Goal: Browse casually: Explore the website without a specific task or goal

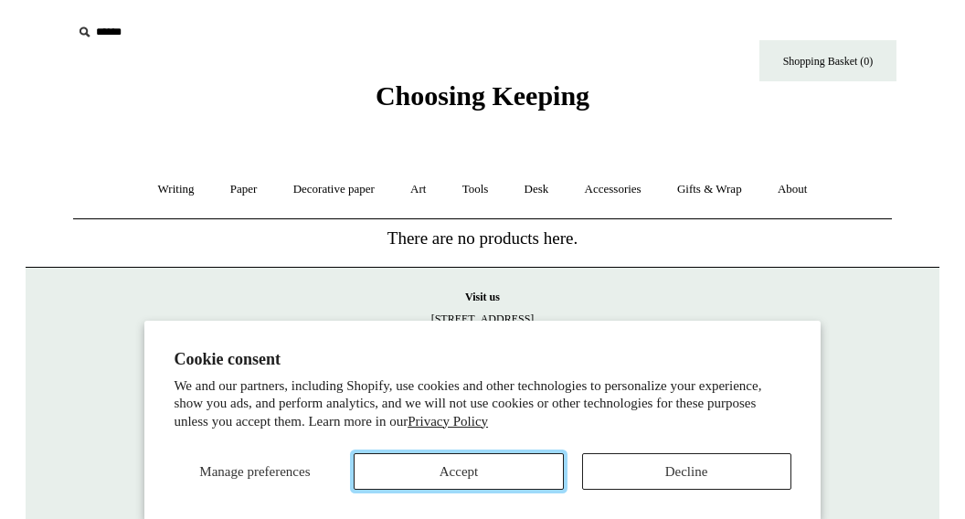
click at [528, 469] on button "Accept" at bounding box center [458, 471] width 209 height 37
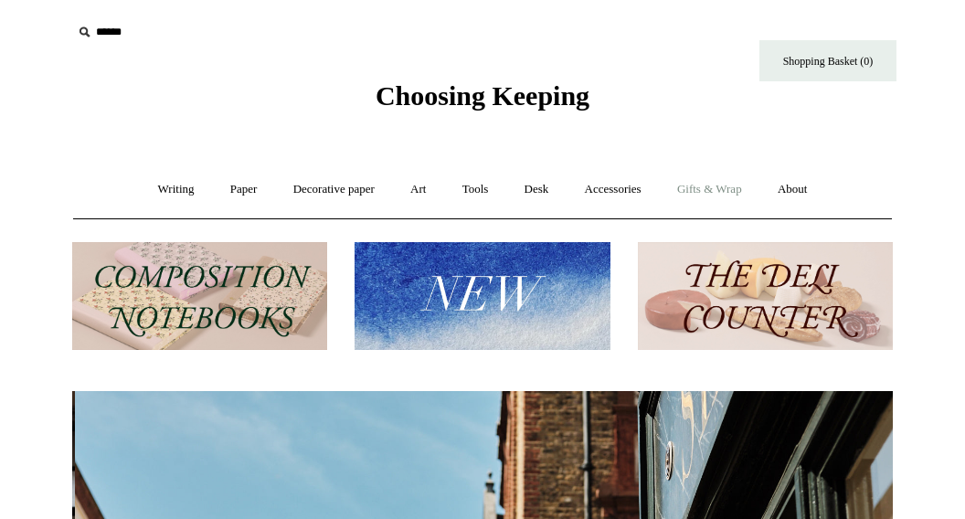
scroll to position [0, 820]
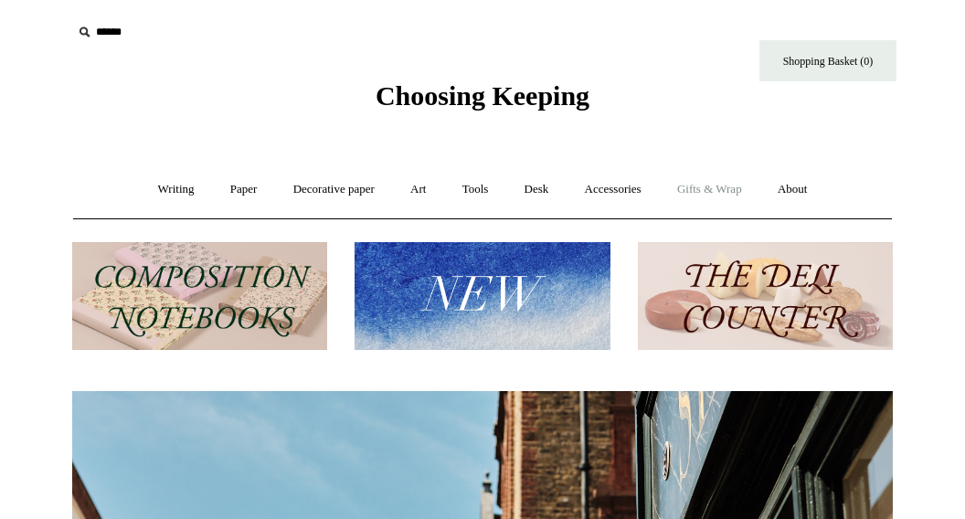
click at [721, 186] on link "Gifts & Wrap +" at bounding box center [710, 189] width 98 height 48
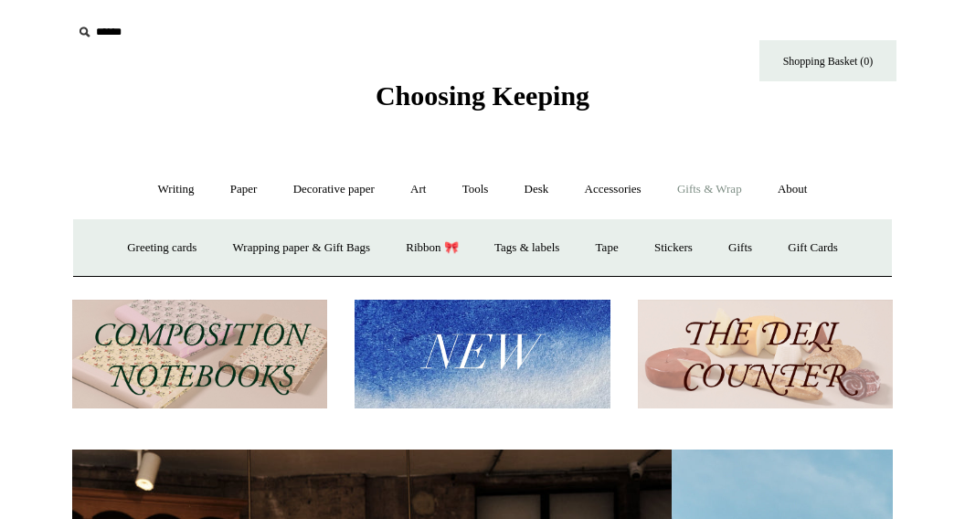
scroll to position [0, 0]
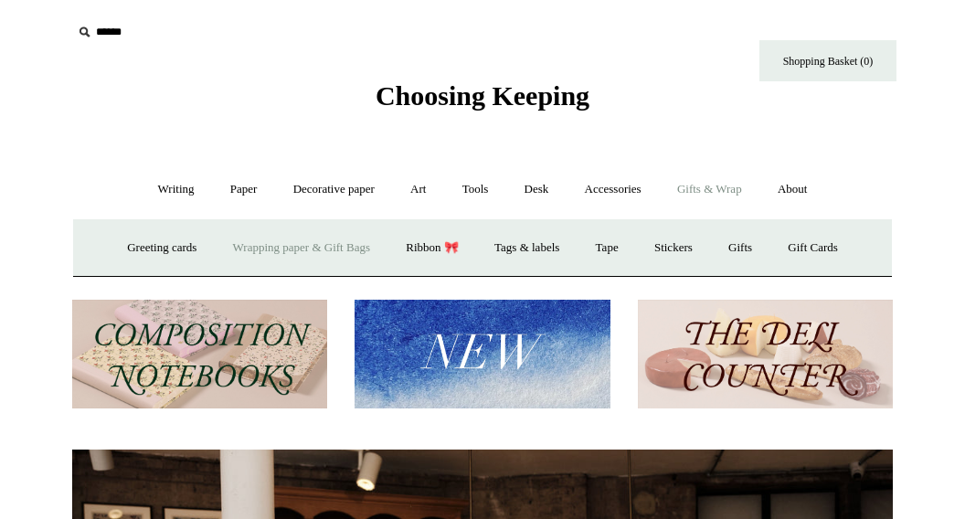
click at [312, 251] on link "Wrapping paper & Gift Bags" at bounding box center [302, 248] width 170 height 48
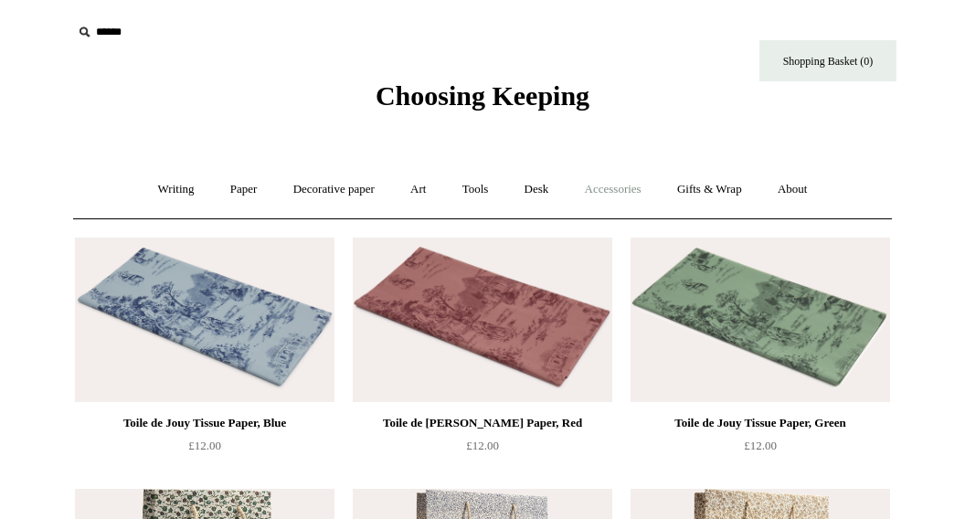
click at [629, 192] on link "Accessories +" at bounding box center [613, 189] width 90 height 48
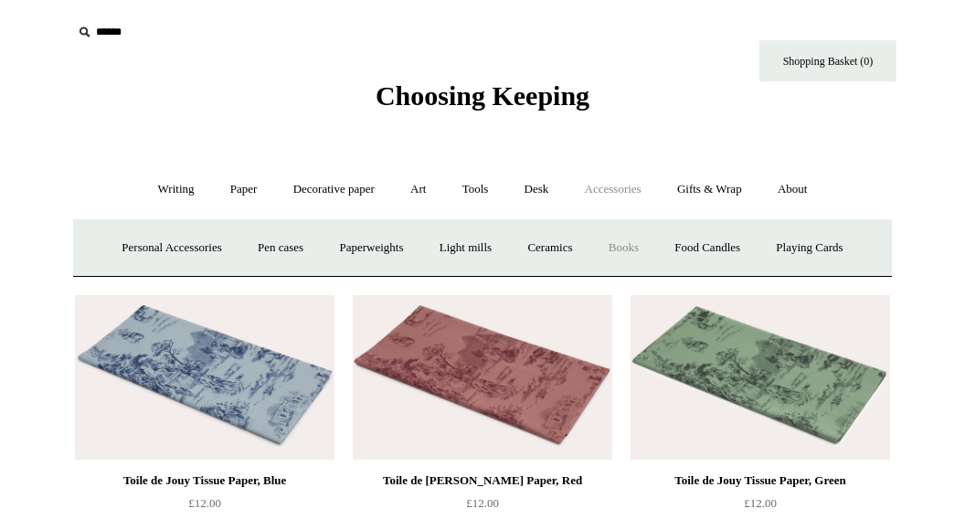
click at [629, 248] on link "Books" at bounding box center [623, 248] width 63 height 48
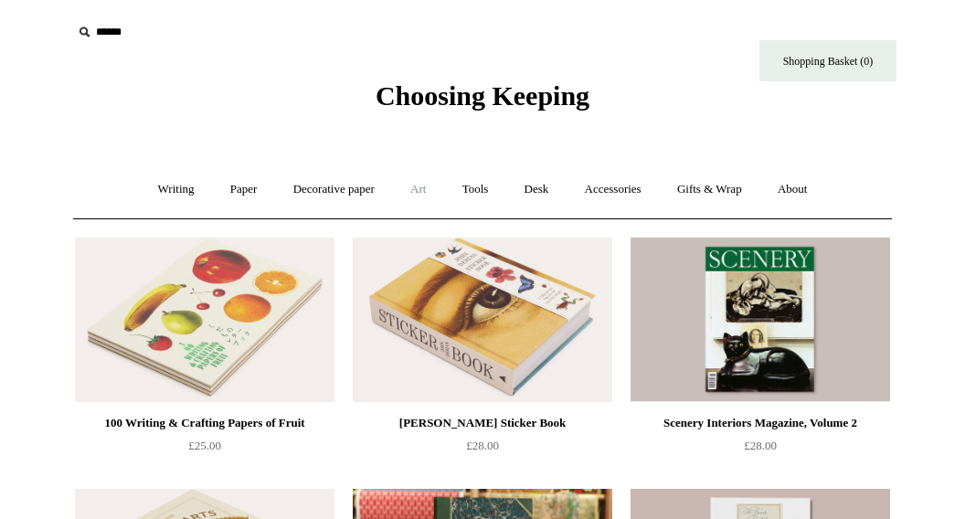
click at [420, 188] on link "Art +" at bounding box center [418, 189] width 48 height 48
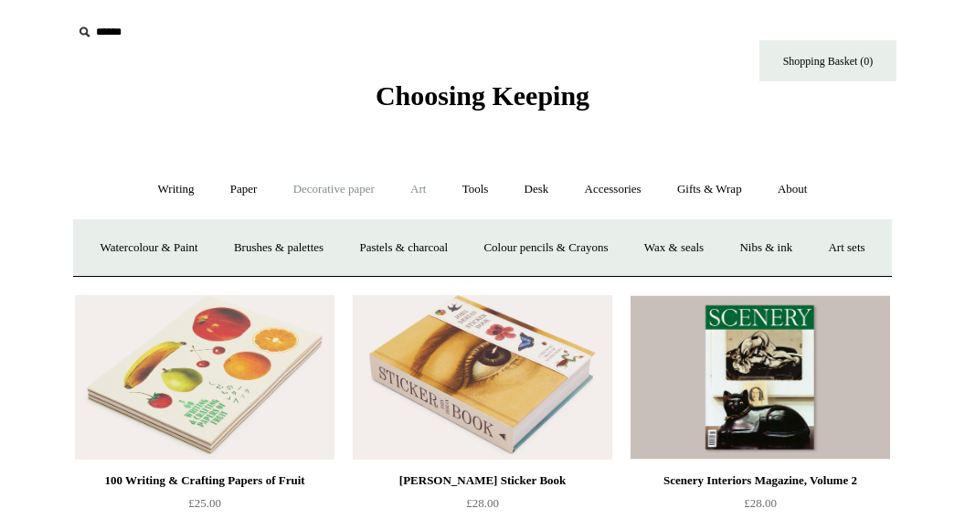
click at [337, 187] on link "Decorative paper +" at bounding box center [334, 189] width 114 height 48
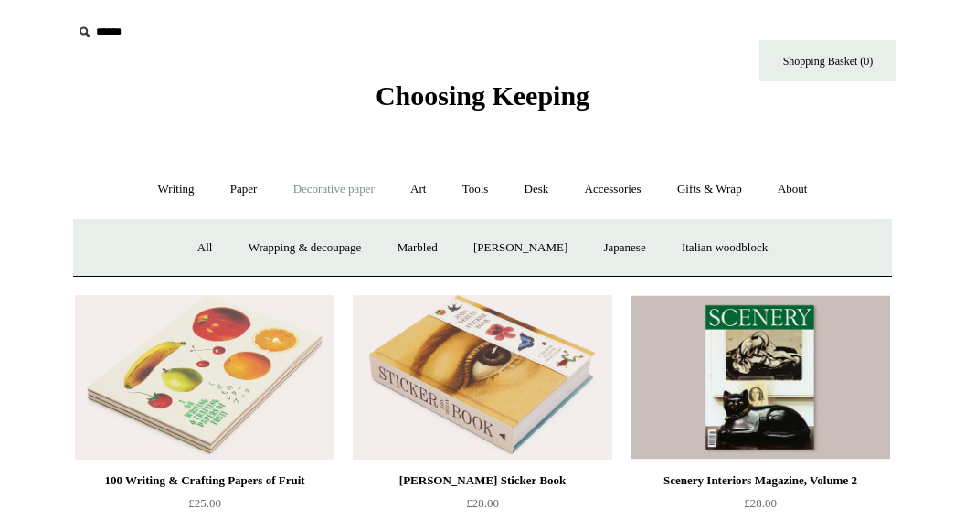
click at [333, 191] on link "Decorative paper -" at bounding box center [334, 189] width 114 height 48
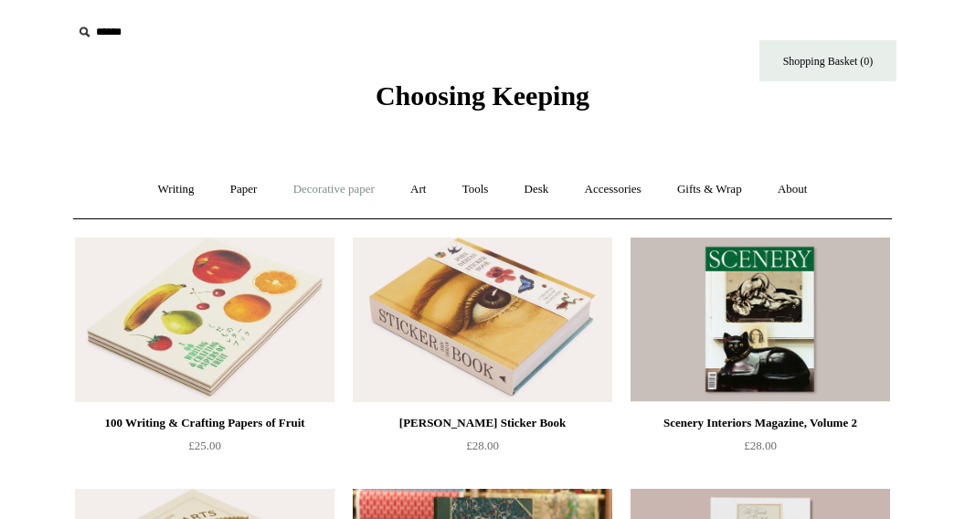
click at [333, 191] on link "Decorative paper +" at bounding box center [334, 189] width 114 height 48
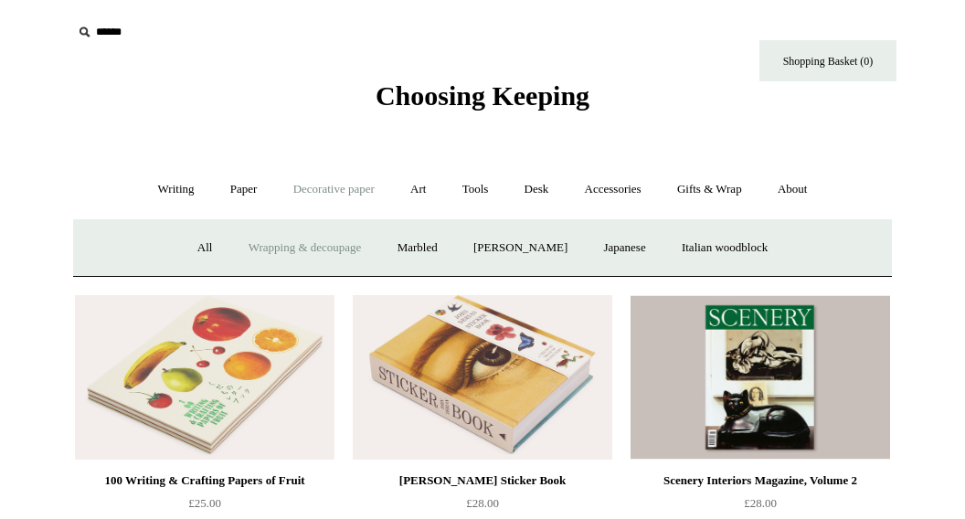
click at [338, 248] on link "Wrapping & decoupage" at bounding box center [305, 248] width 146 height 48
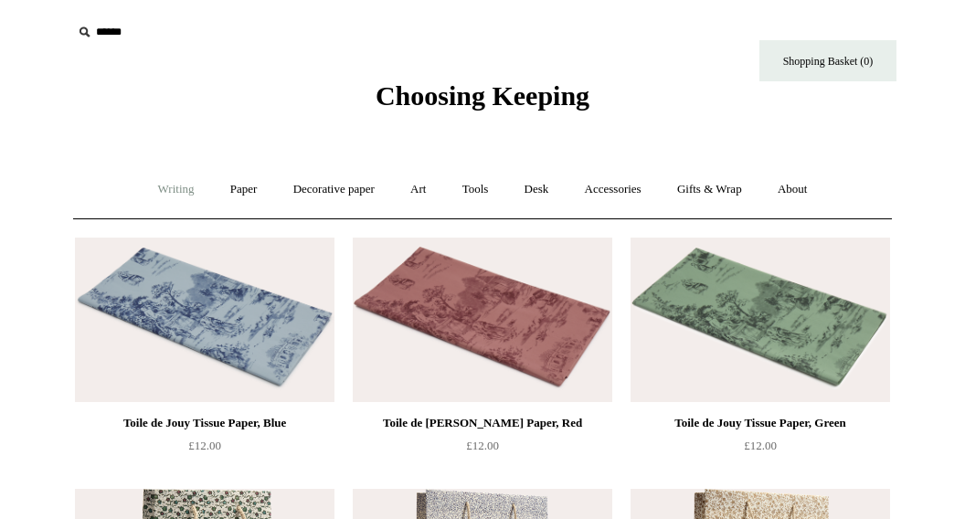
click at [167, 196] on link "Writing +" at bounding box center [176, 189] width 69 height 48
